Goal: Transaction & Acquisition: Purchase product/service

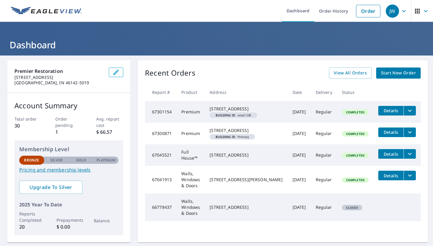
click at [254, 117] on span "Building ID small OB" at bounding box center [233, 115] width 43 height 3
click at [252, 138] on span "Building ID Primary" at bounding box center [232, 136] width 41 height 3
click at [265, 134] on div "[STREET_ADDRESS]" at bounding box center [245, 131] width 73 height 6
click at [406, 136] on icon "filesDropdownBtn-67300871" at bounding box center [409, 132] width 7 height 7
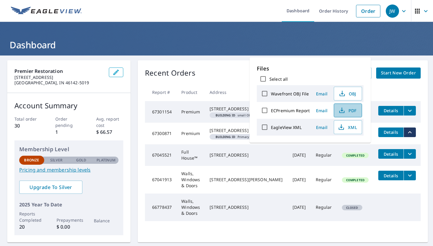
click at [348, 112] on span "PDF" at bounding box center [346, 110] width 19 height 7
click at [406, 112] on icon "filesDropdownBtn-67301154" at bounding box center [409, 110] width 7 height 7
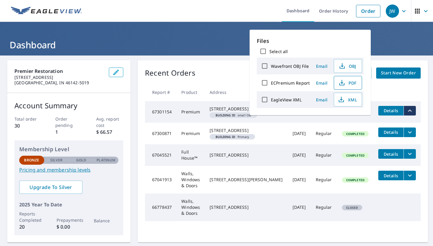
click at [350, 83] on span "PDF" at bounding box center [346, 82] width 19 height 7
click at [45, 41] on h1 "Dashboard" at bounding box center [216, 45] width 418 height 12
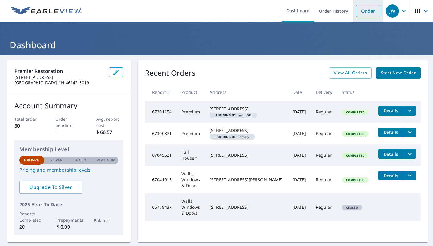
click at [373, 11] on link "Order" at bounding box center [368, 11] width 24 height 13
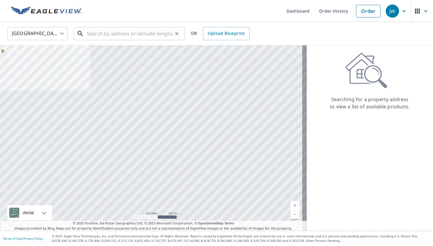
click at [138, 31] on input "text" at bounding box center [130, 33] width 86 height 17
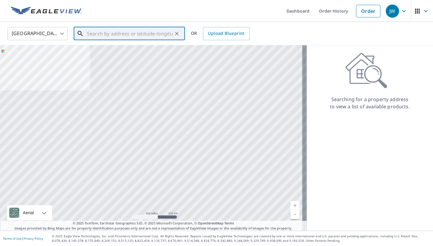
click at [135, 35] on input "text" at bounding box center [130, 33] width 86 height 17
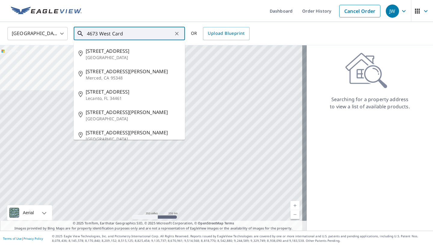
click at [96, 34] on input "4673 West Card" at bounding box center [130, 33] width 86 height 17
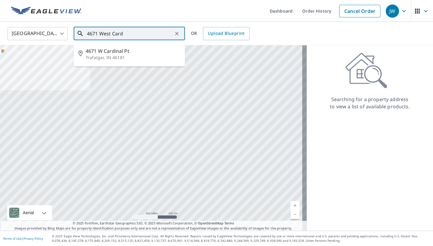
click at [143, 35] on input "4671 West Card" at bounding box center [130, 33] width 86 height 17
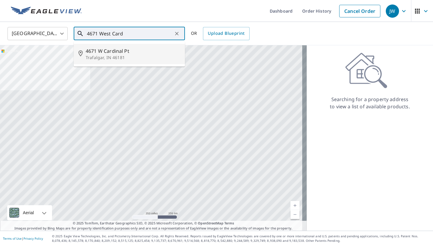
click at [120, 55] on p "Trafalgar, IN 46181" at bounding box center [133, 58] width 94 height 6
type input "[STREET_ADDRESS][PERSON_NAME]"
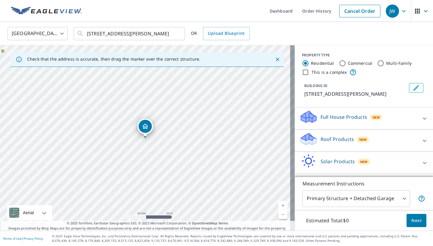
click at [372, 138] on div "Roof Products New" at bounding box center [358, 140] width 118 height 17
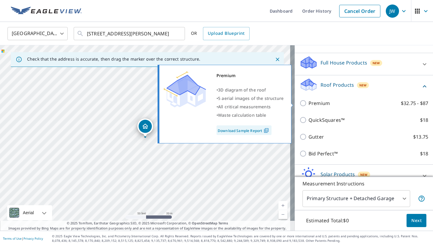
click at [299, 102] on input "Premium $32.75 - $87" at bounding box center [303, 103] width 9 height 7
checkbox input "true"
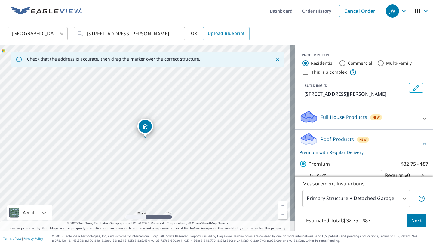
scroll to position [4, 0]
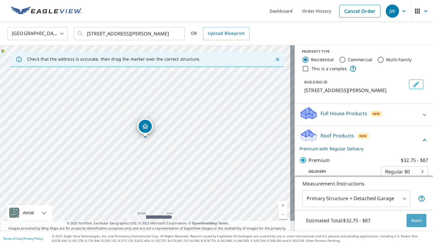
click at [411, 222] on span "Next" at bounding box center [416, 221] width 10 height 8
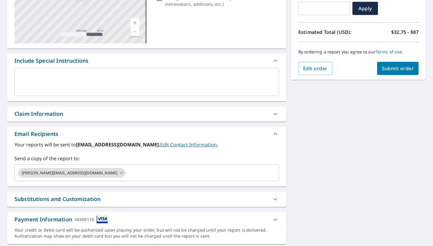
scroll to position [130, 0]
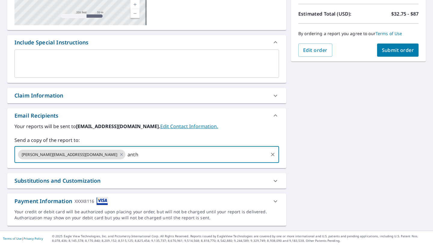
type input "antho"
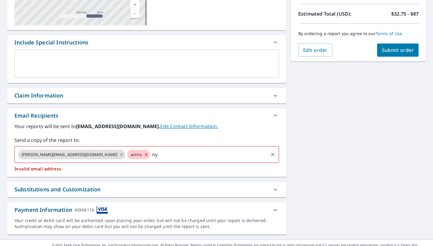
type input "n"
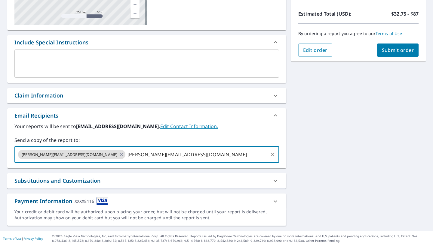
type input "[PERSON_NAME][EMAIL_ADDRESS][DOMAIN_NAME]"
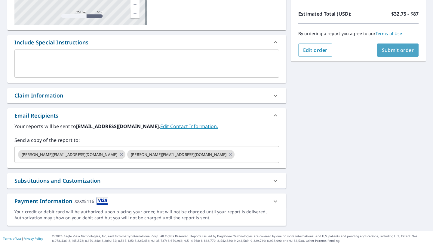
click at [399, 48] on span "Submit order" at bounding box center [398, 50] width 32 height 7
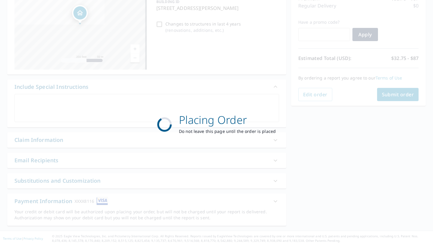
scroll to position [86, 0]
